Goal: Task Accomplishment & Management: Manage account settings

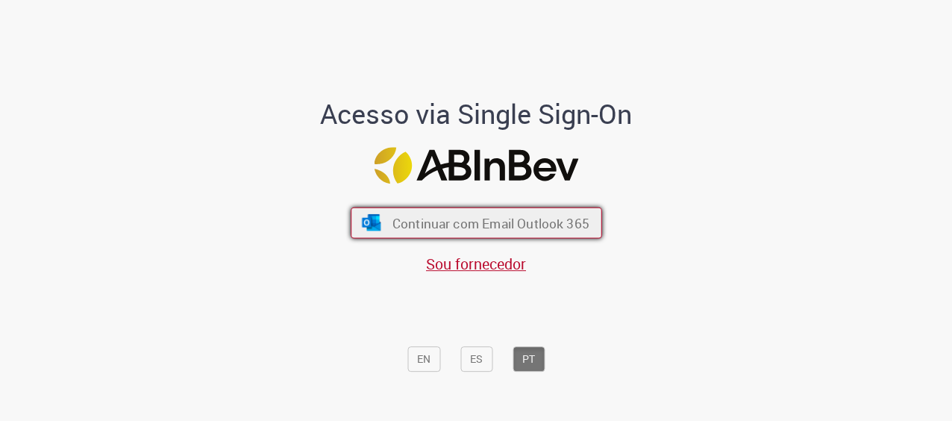
click at [489, 211] on button "Continuar com Email Outlook 365" at bounding box center [477, 223] width 252 height 31
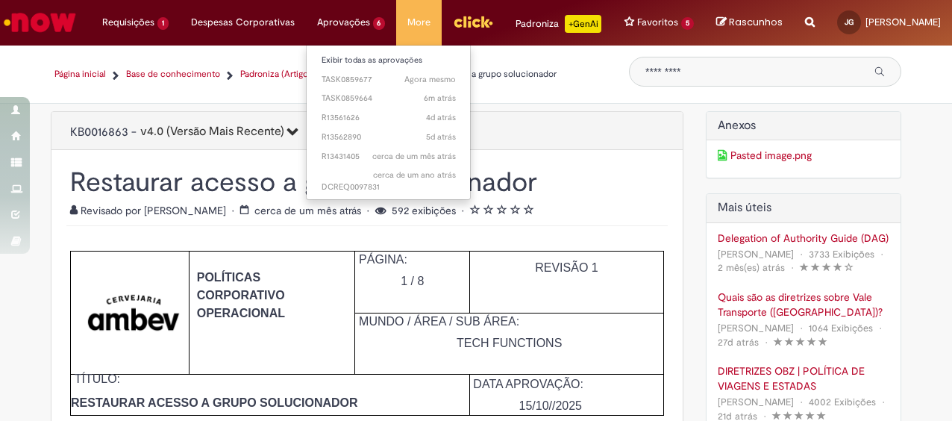
click at [326, 26] on li "Aprovações 6 Exibir todas as aprovações Agora mesmo Agora mesmo TASK0859677 6m …" at bounding box center [351, 22] width 91 height 45
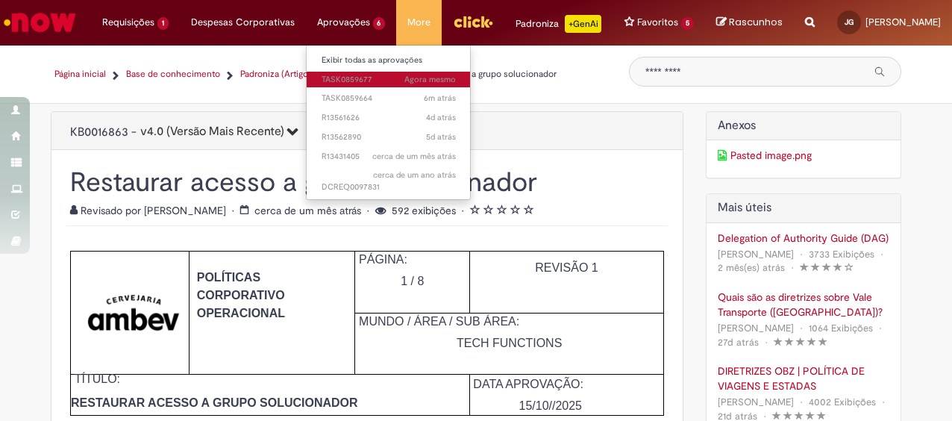
click at [341, 83] on span "Agora mesmo Agora mesmo TASK0859677" at bounding box center [389, 80] width 134 height 12
click at [326, 76] on span "Agora mesmo Agora mesmo TASK0859677" at bounding box center [389, 80] width 134 height 12
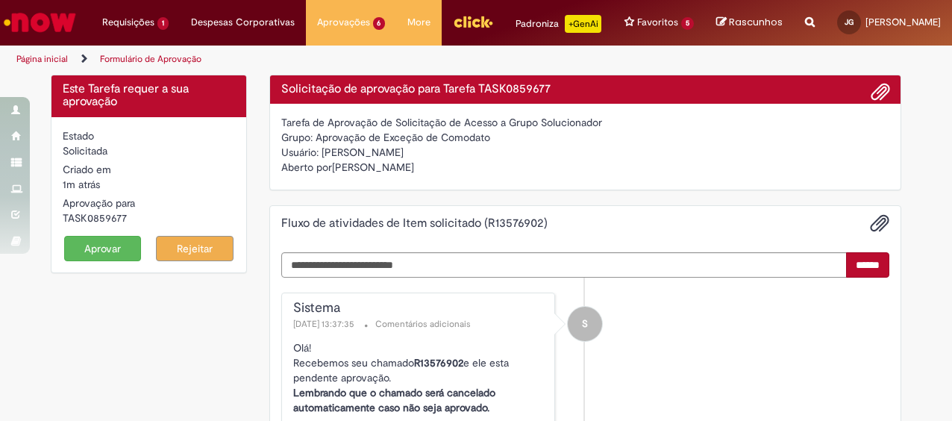
click at [88, 261] on button "Aprovar" at bounding box center [103, 248] width 78 height 25
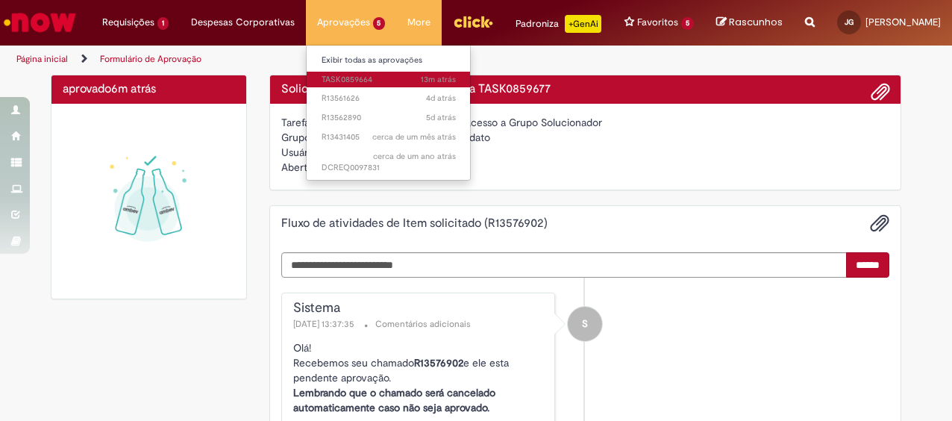
click at [341, 78] on span "13m atrás 13 minutos atrás TASK0859664" at bounding box center [389, 80] width 134 height 12
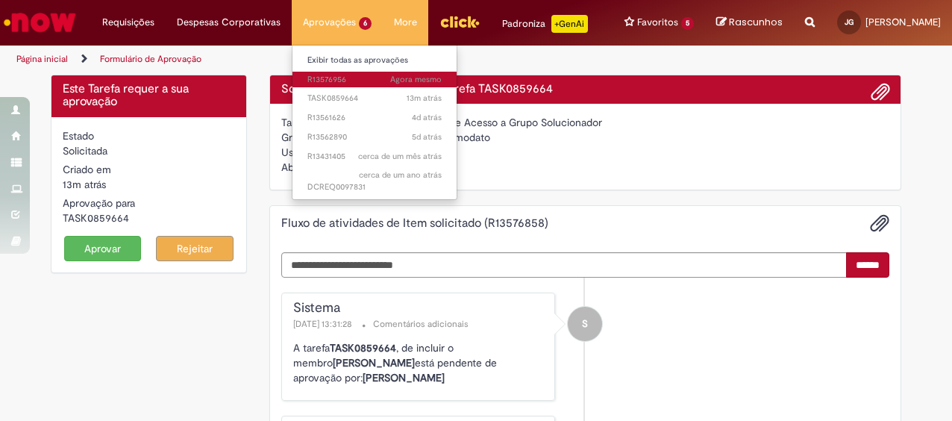
click at [366, 80] on span "Agora mesmo Agora mesmo R13576956" at bounding box center [375, 80] width 134 height 12
